Goal: Task Accomplishment & Management: Manage account settings

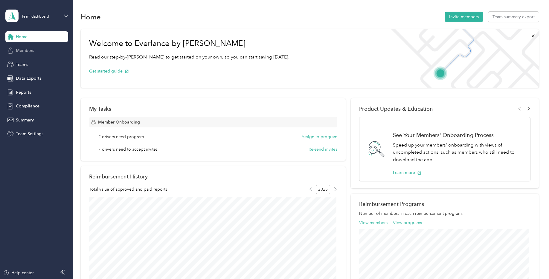
click at [33, 54] on div "Members" at bounding box center [36, 50] width 63 height 11
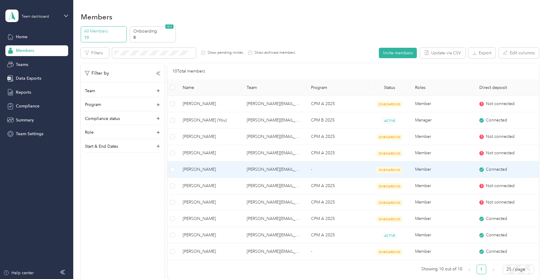
click at [206, 170] on span "[PERSON_NAME]" at bounding box center [210, 169] width 55 height 7
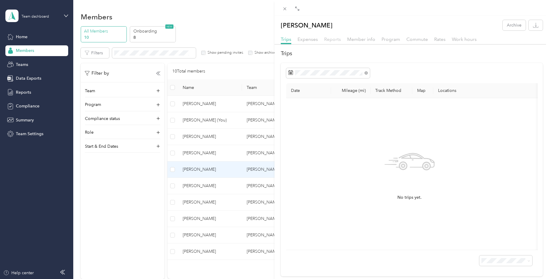
click at [337, 41] on span "Reports" at bounding box center [332, 39] width 17 height 6
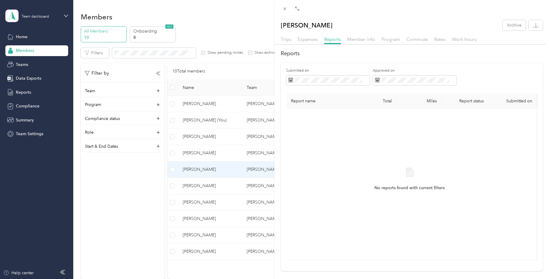
drag, startPoint x: 384, startPoint y: 38, endPoint x: 382, endPoint y: 36, distance: 3.1
click at [385, 37] on span "Program" at bounding box center [390, 39] width 19 height 6
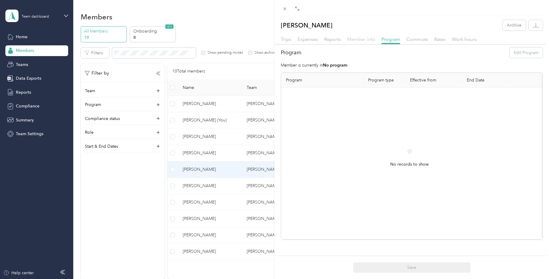
click at [351, 41] on span "Member info" at bounding box center [361, 39] width 28 height 6
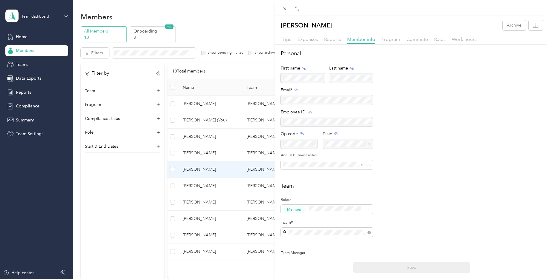
click at [432, 40] on div "Trips Expenses Reports Member info Program Commute Rates Work hours" at bounding box center [411, 40] width 274 height 9
click at [438, 40] on span "Rates" at bounding box center [439, 39] width 11 height 6
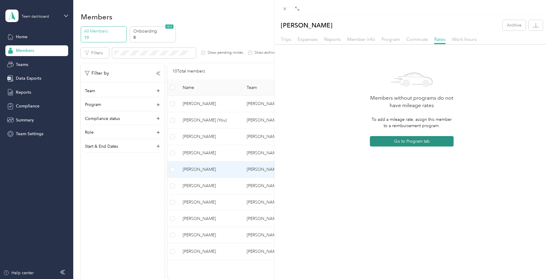
click at [388, 143] on button "Go to Program tab" at bounding box center [412, 141] width 84 height 10
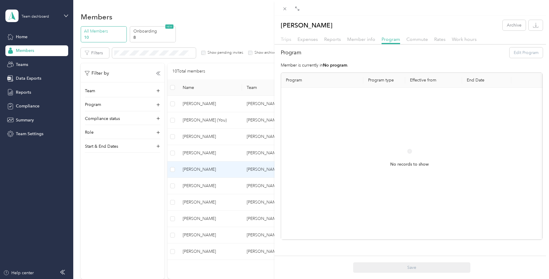
click at [286, 40] on span "Trips" at bounding box center [286, 39] width 10 height 6
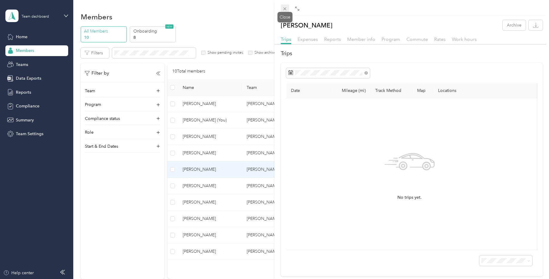
click at [284, 8] on icon at bounding box center [284, 8] width 5 height 5
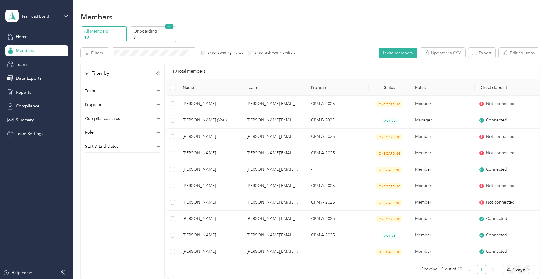
click at [24, 19] on div "Team dashboard" at bounding box center [32, 16] width 54 height 13
click at [27, 64] on div "Personal dashboard" at bounding box center [102, 62] width 185 height 10
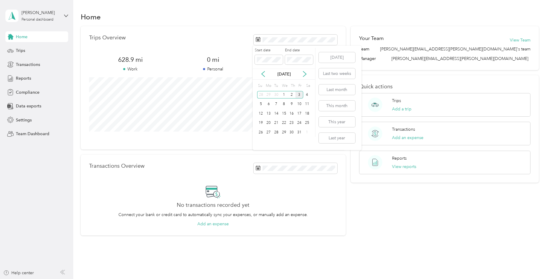
click at [259, 74] on div "Oct 2025" at bounding box center [283, 74] width 62 height 6
click at [262, 73] on icon at bounding box center [262, 74] width 3 height 5
click at [267, 96] on div "1" at bounding box center [268, 94] width 8 height 7
click at [276, 130] on div "30" at bounding box center [276, 132] width 8 height 7
click at [304, 75] on icon at bounding box center [304, 74] width 6 height 6
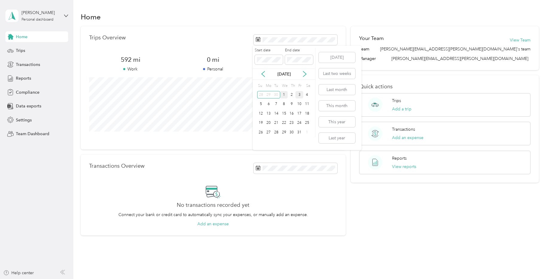
click at [285, 95] on div "1" at bounding box center [284, 94] width 8 height 7
click at [261, 75] on icon at bounding box center [263, 74] width 6 height 6
click at [264, 64] on span at bounding box center [269, 60] width 28 height 10
click at [264, 56] on span at bounding box center [269, 60] width 28 height 10
click at [255, 60] on span at bounding box center [269, 60] width 28 height 10
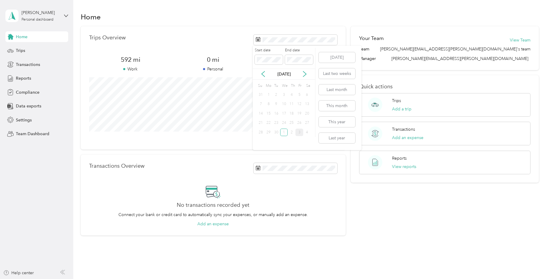
click at [268, 94] on div "1" at bounding box center [268, 94] width 8 height 7
click at [303, 73] on icon at bounding box center [304, 74] width 6 height 6
click at [264, 77] on icon at bounding box center [262, 74] width 3 height 5
click at [266, 96] on div "1" at bounding box center [268, 94] width 8 height 7
click at [269, 94] on div "1" at bounding box center [268, 94] width 8 height 7
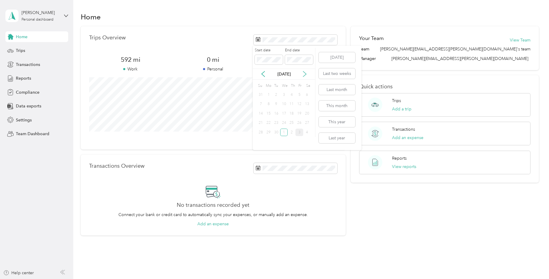
click at [304, 72] on icon at bounding box center [304, 74] width 3 height 5
click at [284, 94] on div "1" at bounding box center [284, 94] width 8 height 7
click at [261, 74] on icon at bounding box center [262, 74] width 3 height 5
click at [269, 94] on div "1" at bounding box center [268, 94] width 8 height 7
click at [303, 73] on icon at bounding box center [304, 74] width 6 height 6
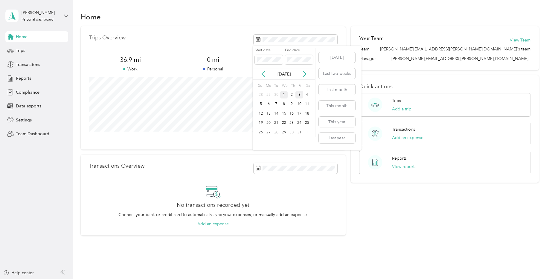
click at [282, 92] on div "1" at bounding box center [284, 94] width 8 height 7
click at [190, 68] on p "Personal" at bounding box center [212, 69] width 83 height 6
click at [24, 62] on span "Transactions" at bounding box center [28, 65] width 24 height 6
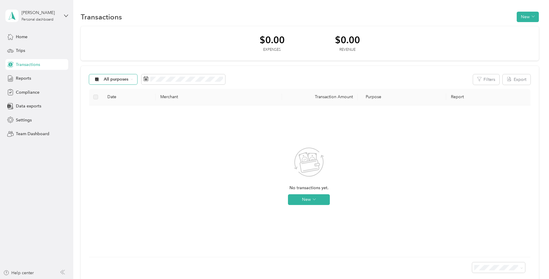
click at [131, 79] on icon at bounding box center [132, 79] width 2 height 2
click at [115, 108] on li "Option Care Health" at bounding box center [118, 108] width 58 height 10
click at [27, 54] on div "Trips" at bounding box center [36, 50] width 63 height 11
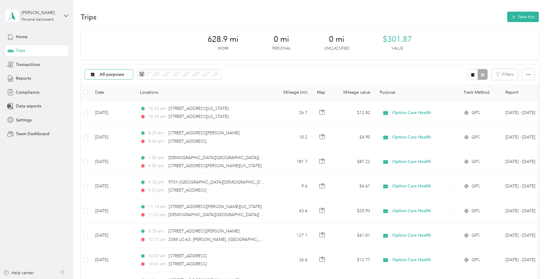
click at [110, 77] on span "All purposes" at bounding box center [111, 75] width 25 height 4
click at [110, 103] on span "Option Care Health" at bounding box center [118, 106] width 39 height 6
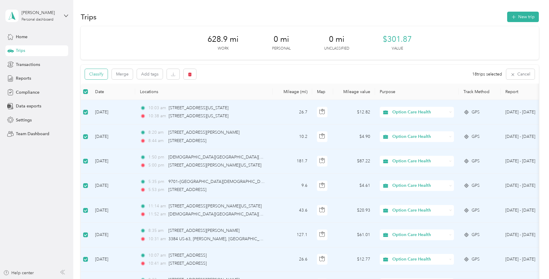
click at [102, 78] on button "Classify" at bounding box center [96, 74] width 23 height 10
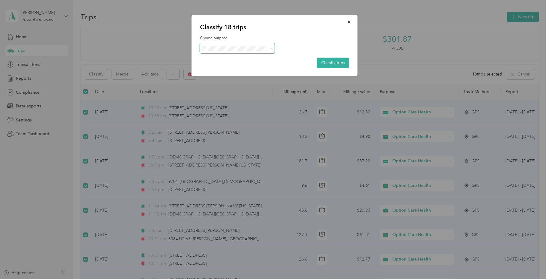
click at [226, 51] on span at bounding box center [237, 48] width 75 height 10
click at [234, 61] on ol "Option Care Health Personal" at bounding box center [237, 63] width 75 height 21
click at [270, 49] on icon at bounding box center [270, 48] width 3 height 3
click at [238, 57] on span "Option Care Health" at bounding box center [243, 59] width 56 height 6
click at [338, 63] on button "Classify trips" at bounding box center [333, 63] width 32 height 10
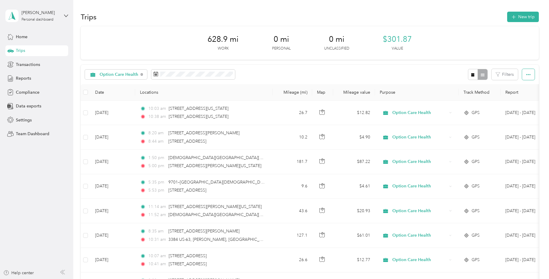
click at [529, 76] on button "button" at bounding box center [528, 74] width 13 height 11
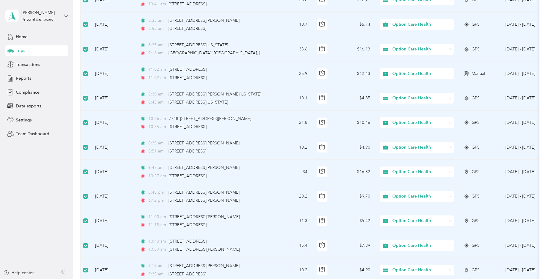
scroll to position [371, 0]
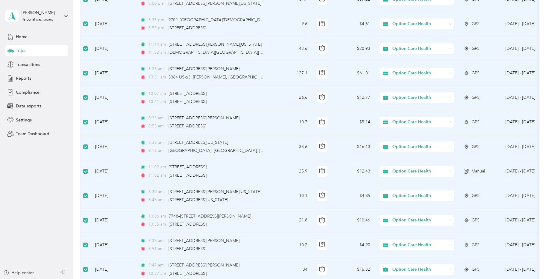
scroll to position [0, 0]
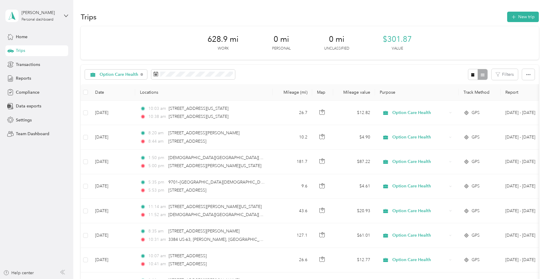
click at [478, 75] on div at bounding box center [477, 74] width 19 height 11
click at [526, 74] on icon "button" at bounding box center [528, 75] width 4 height 4
click at [376, 71] on div "Option Care Health Filters" at bounding box center [310, 74] width 458 height 19
click at [28, 62] on span "Transactions" at bounding box center [28, 65] width 24 height 6
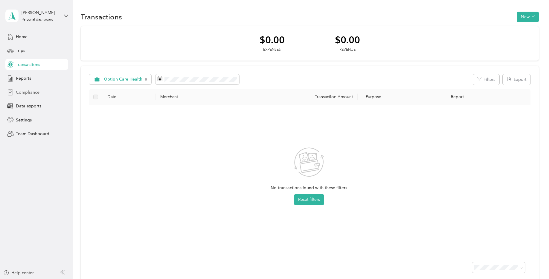
click at [23, 94] on span "Compliance" at bounding box center [28, 92] width 24 height 6
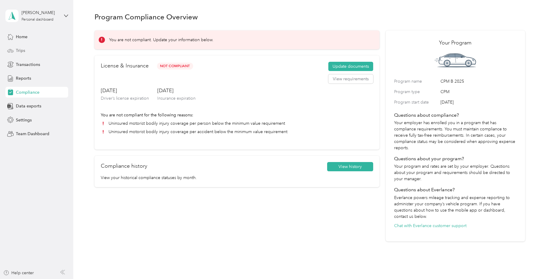
click at [20, 50] on span "Trips" at bounding box center [20, 51] width 9 height 6
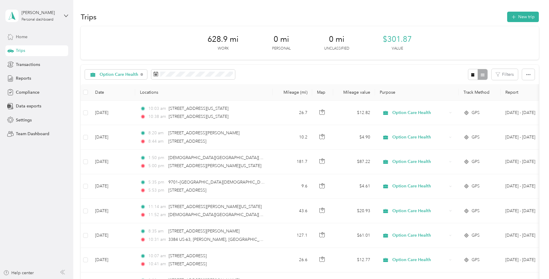
click at [16, 37] on span "Home" at bounding box center [22, 37] width 12 height 6
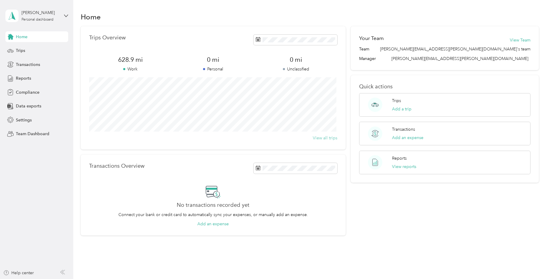
click at [316, 140] on button "View all trips" at bounding box center [325, 138] width 24 height 6
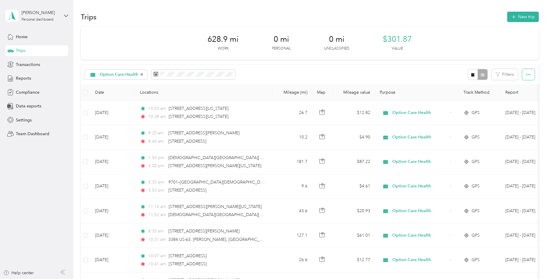
click at [526, 75] on icon "button" at bounding box center [528, 75] width 4 height 4
click at [514, 87] on span "Select all" at bounding box center [519, 85] width 16 height 5
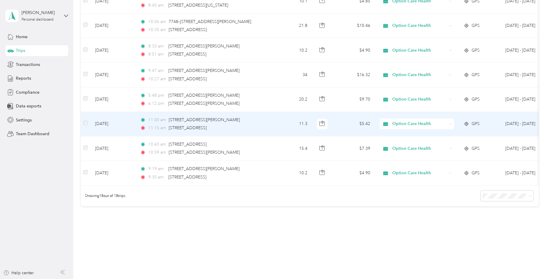
scroll to position [370, 0]
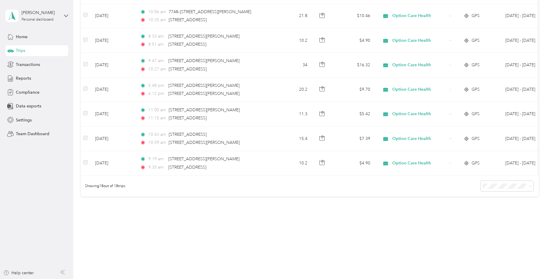
click at [500, 208] on div "50 per load" at bounding box center [505, 206] width 45 height 6
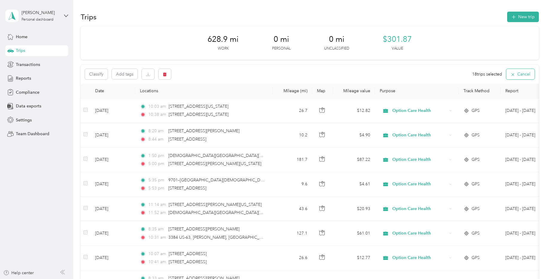
click at [513, 77] on button "Cancel" at bounding box center [520, 74] width 28 height 10
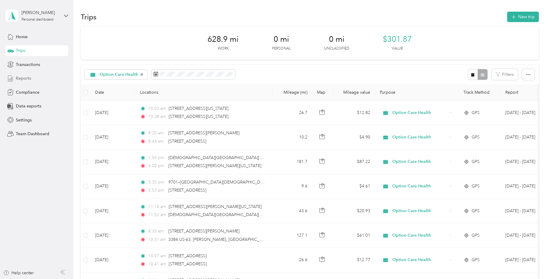
click at [28, 79] on span "Reports" at bounding box center [23, 78] width 15 height 6
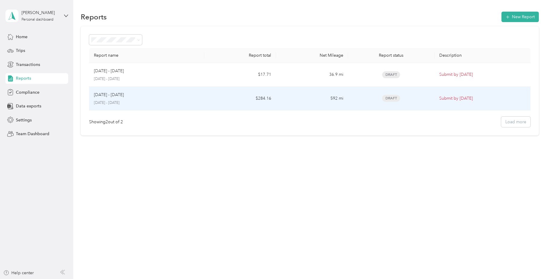
click at [408, 96] on div "Draft" at bounding box center [391, 98] width 77 height 7
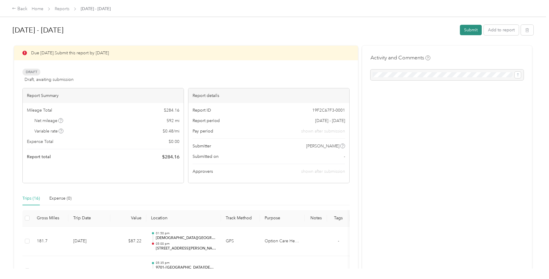
click at [465, 30] on button "Submit" at bounding box center [471, 30] width 22 height 10
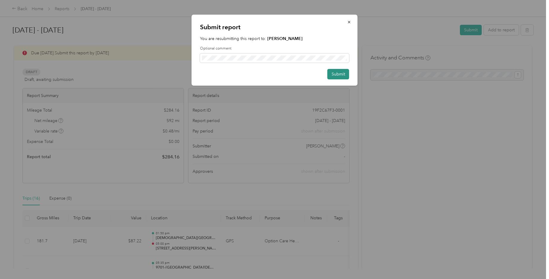
click at [333, 72] on button "Submit" at bounding box center [338, 74] width 22 height 10
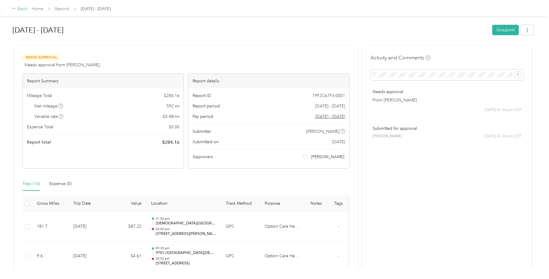
click at [23, 9] on div "Back" at bounding box center [20, 8] width 16 height 7
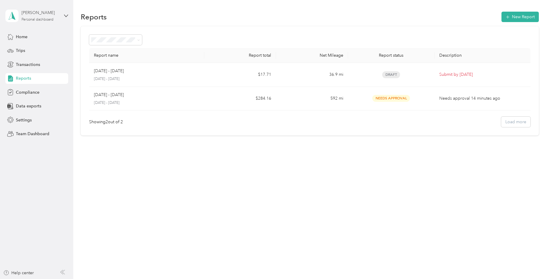
click at [35, 20] on div "Personal dashboard" at bounding box center [38, 20] width 32 height 4
click at [42, 50] on div "Team dashboard" at bounding box center [102, 49] width 185 height 10
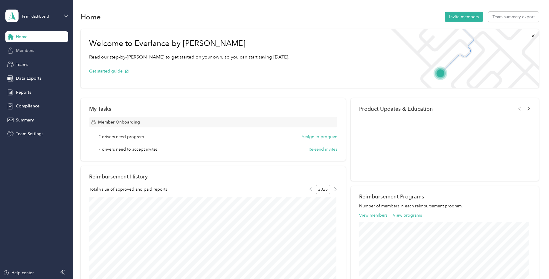
click at [21, 49] on span "Members" at bounding box center [25, 51] width 18 height 6
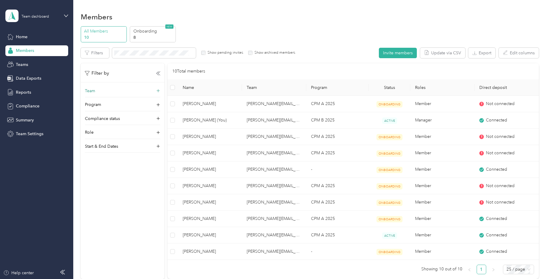
click at [120, 93] on div "Team" at bounding box center [122, 93] width 75 height 10
click at [117, 117] on div "letitia.materna@optioncare.com Letitia R. Materna" at bounding box center [122, 126] width 67 height 33
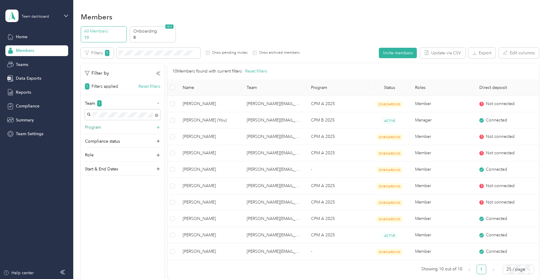
click at [131, 127] on div "Program" at bounding box center [122, 129] width 75 height 10
click at [128, 127] on div "Program" at bounding box center [122, 129] width 75 height 10
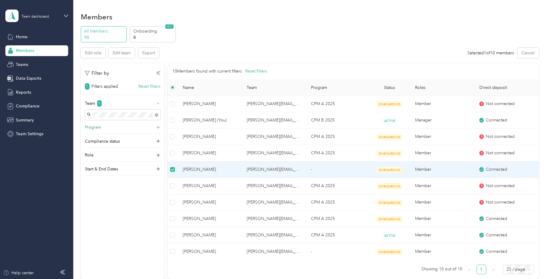
click at [131, 129] on div "Program" at bounding box center [122, 129] width 75 height 10
click at [121, 181] on div "CPM A 2025 (CPM)" at bounding box center [122, 181] width 67 height 6
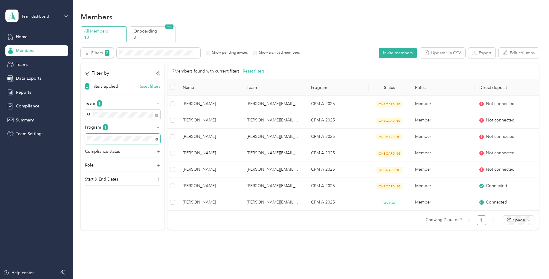
click at [157, 138] on icon at bounding box center [156, 139] width 3 height 3
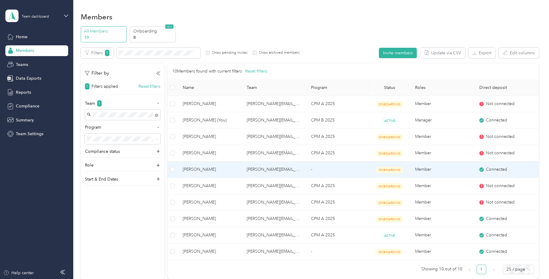
click at [189, 169] on span "[PERSON_NAME]" at bounding box center [210, 169] width 55 height 7
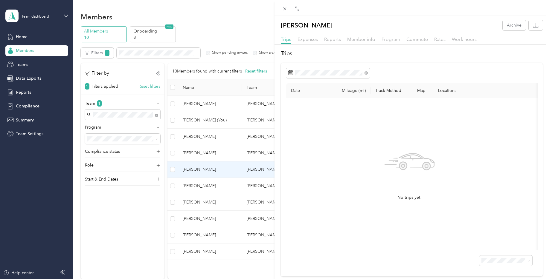
click at [390, 41] on span "Program" at bounding box center [390, 39] width 19 height 6
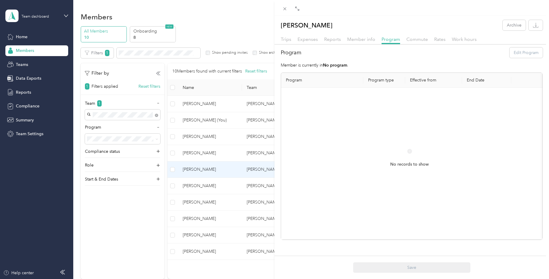
click at [523, 54] on div "Program Edit Program" at bounding box center [412, 53] width 262 height 10
click at [285, 38] on span "Trips" at bounding box center [286, 39] width 10 height 6
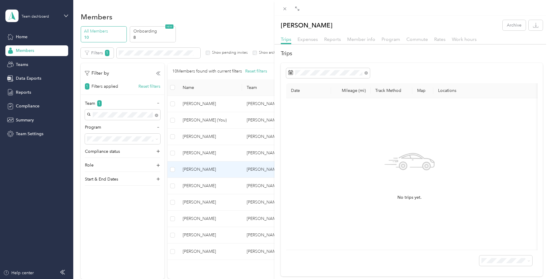
click at [220, 79] on div "Stephanie Wallace Archive Trips Expenses Reports Member info Program Commute Ra…" at bounding box center [274, 139] width 549 height 279
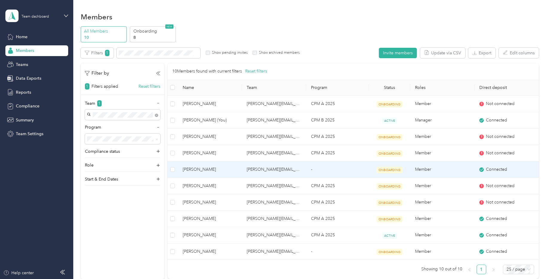
click at [315, 173] on td "-" at bounding box center [337, 170] width 62 height 16
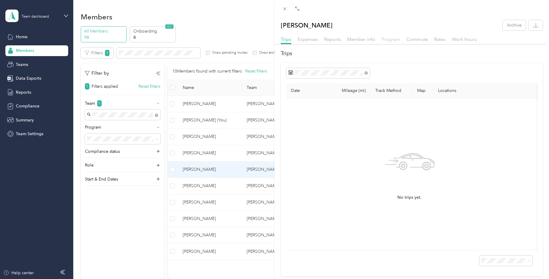
click at [397, 40] on span "Program" at bounding box center [390, 39] width 19 height 6
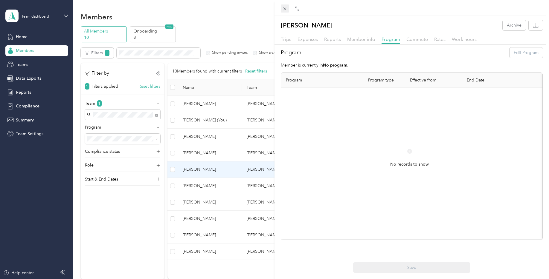
click at [284, 9] on icon at bounding box center [284, 8] width 3 height 3
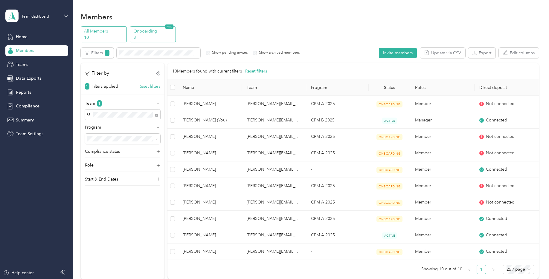
click at [145, 32] on p "Onboarding" at bounding box center [153, 31] width 41 height 6
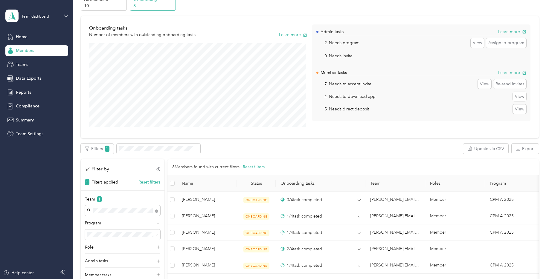
scroll to position [90, 0]
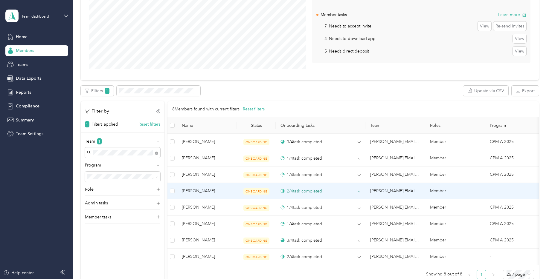
click at [360, 192] on icon at bounding box center [358, 191] width 3 height 3
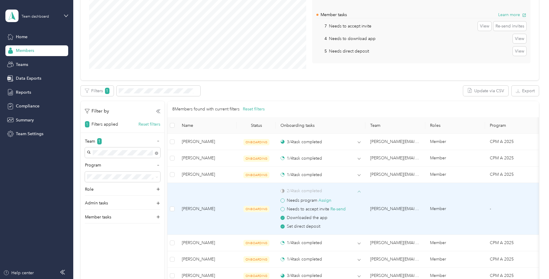
click at [283, 202] on span at bounding box center [282, 201] width 4 height 4
click at [324, 201] on button "Assign" at bounding box center [324, 200] width 13 height 7
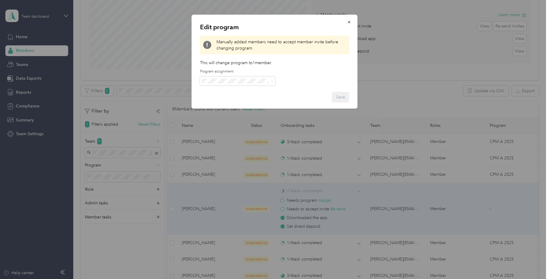
click at [231, 111] on span "CPM A 2025 (CPM)" at bounding box center [222, 109] width 36 height 5
click at [337, 97] on button "Save" at bounding box center [340, 97] width 17 height 10
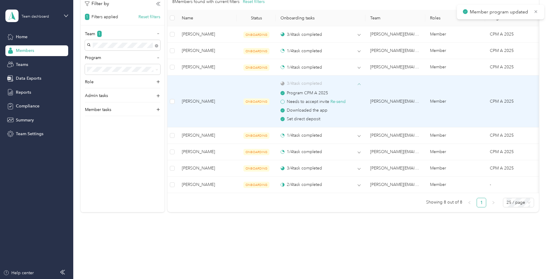
scroll to position [202, 0]
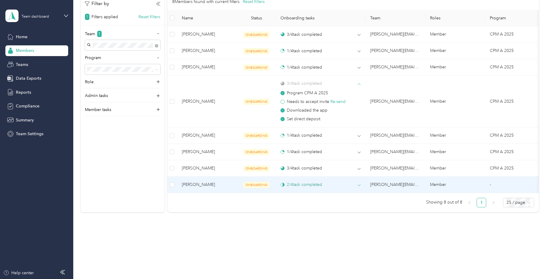
click at [359, 184] on icon at bounding box center [358, 185] width 3 height 3
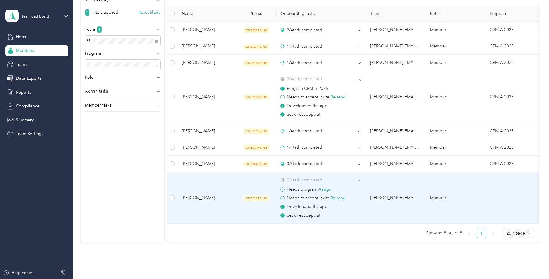
click at [305, 191] on span "Needs program Assign" at bounding box center [309, 189] width 45 height 5
click at [281, 189] on span at bounding box center [282, 190] width 4 height 4
click at [282, 191] on span at bounding box center [282, 190] width 4 height 4
click at [323, 189] on button "Assign" at bounding box center [324, 189] width 13 height 7
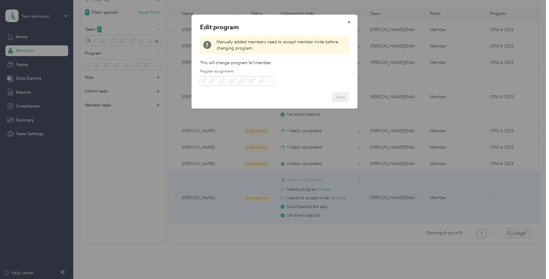
click at [235, 111] on span "CPM A 2025 (CPM)" at bounding box center [222, 112] width 36 height 5
click at [338, 98] on button "Save" at bounding box center [340, 97] width 17 height 10
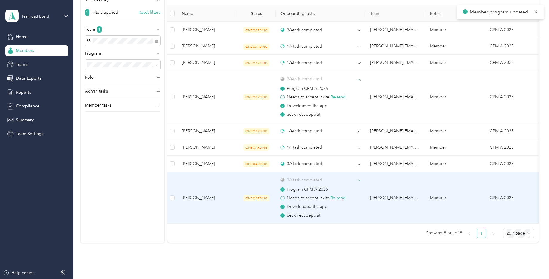
click at [360, 179] on span at bounding box center [358, 180] width 3 height 5
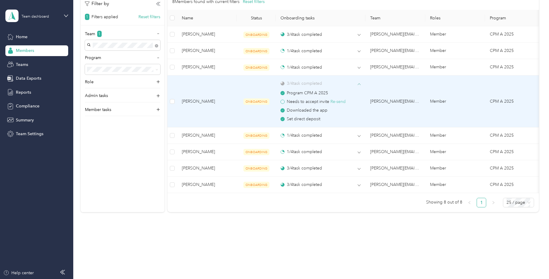
click at [339, 99] on button "Re-send" at bounding box center [337, 102] width 15 height 7
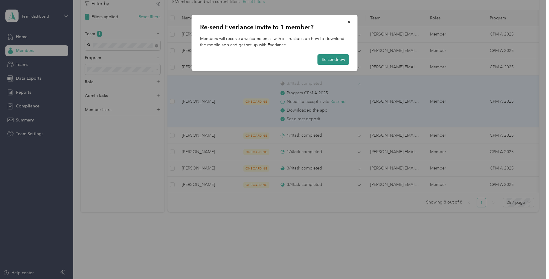
click at [330, 61] on button "Re-send now" at bounding box center [333, 59] width 32 height 10
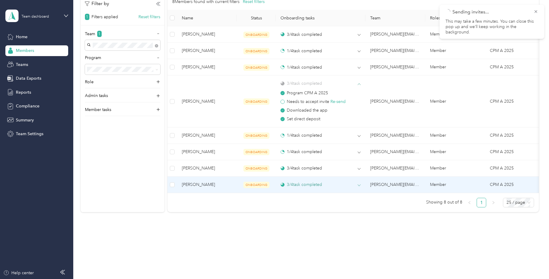
click at [358, 184] on icon at bounding box center [358, 185] width 3 height 3
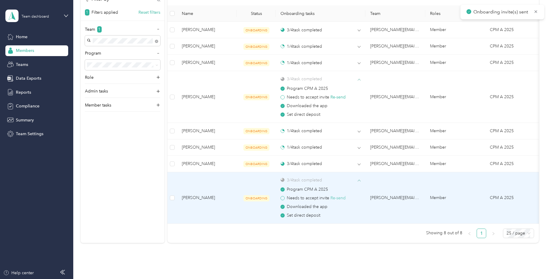
click at [339, 199] on button "Re-send" at bounding box center [337, 198] width 15 height 7
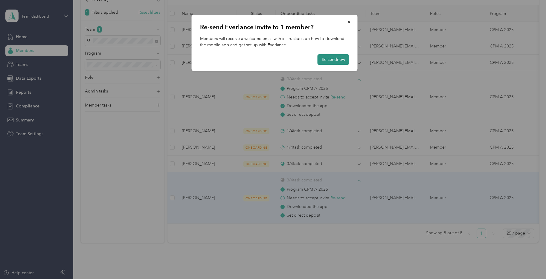
click at [333, 58] on button "Re-send now" at bounding box center [333, 59] width 32 height 10
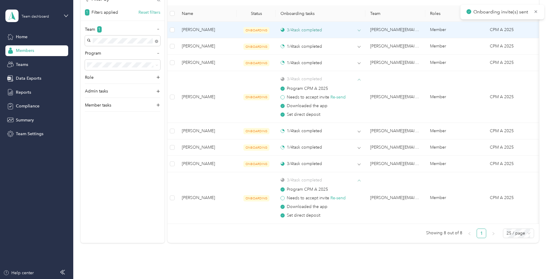
click at [359, 31] on icon at bounding box center [359, 30] width 3 height 1
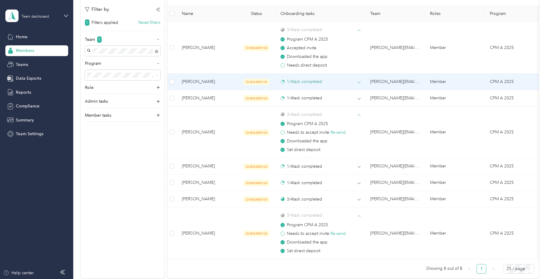
click at [358, 83] on icon at bounding box center [358, 82] width 3 height 3
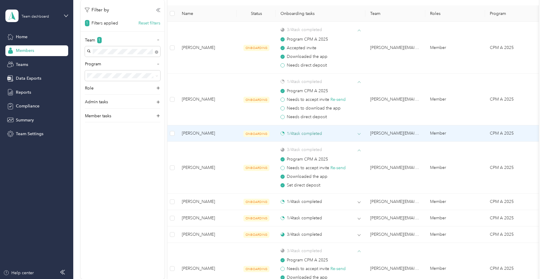
click at [354, 134] on div "1 / 4 task completed" at bounding box center [320, 134] width 80 height 6
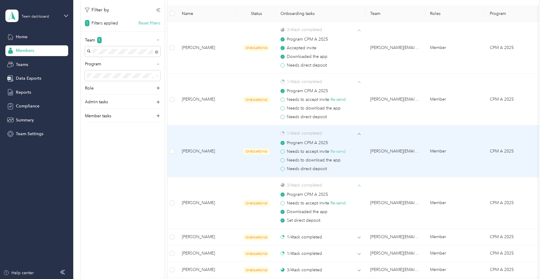
click at [339, 150] on button "Re-send" at bounding box center [337, 151] width 15 height 7
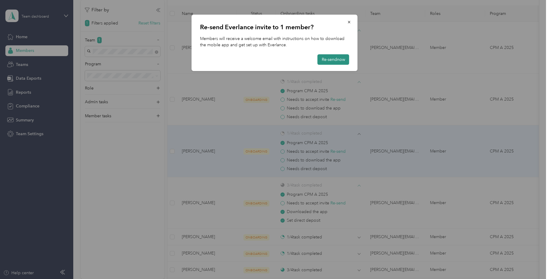
click at [327, 60] on button "Re-send now" at bounding box center [333, 59] width 32 height 10
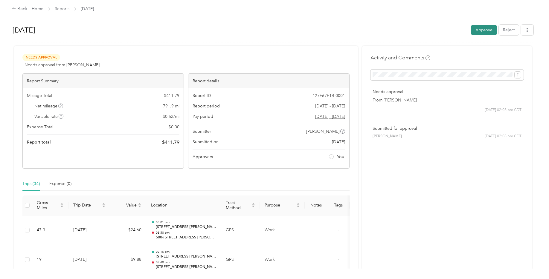
click at [485, 34] on button "Approve" at bounding box center [483, 30] width 25 height 10
